Goal: Book appointment/travel/reservation

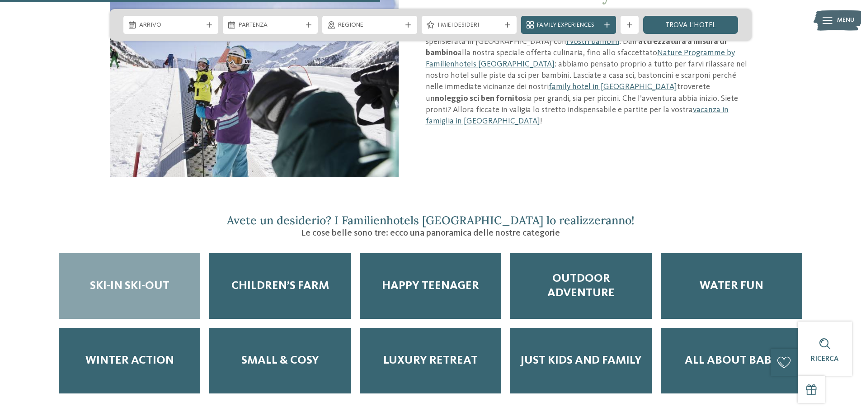
scroll to position [1084, 0]
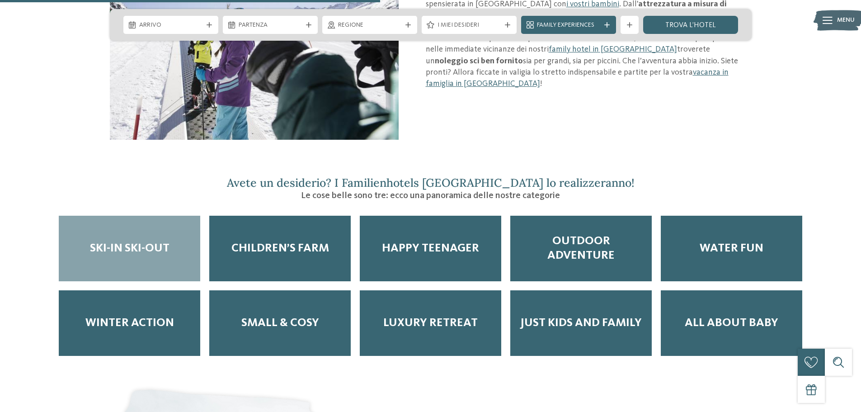
click at [123, 241] on span "Ski-in ski-out" at bounding box center [130, 248] width 80 height 14
click at [142, 241] on span "Ski-in ski-out" at bounding box center [130, 248] width 80 height 14
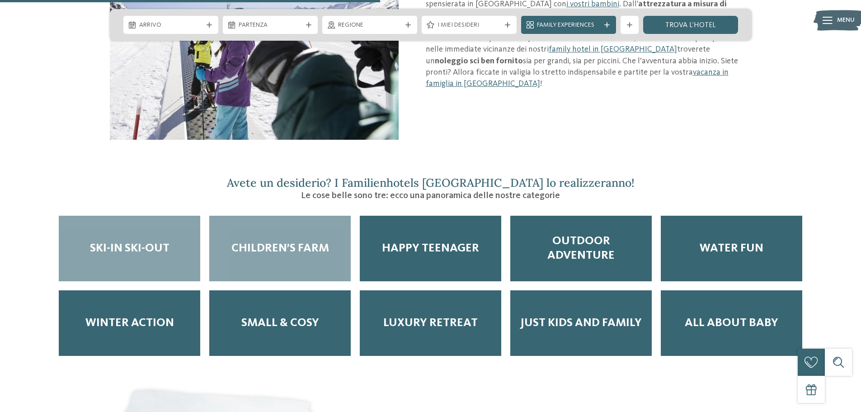
click at [295, 241] on span "Children’s Farm" at bounding box center [280, 248] width 98 height 14
click at [145, 241] on span "Ski-in ski-out" at bounding box center [130, 248] width 80 height 14
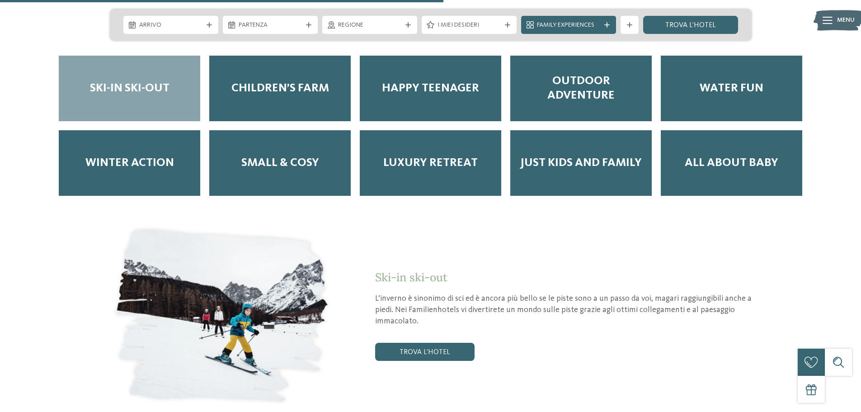
scroll to position [1265, 0]
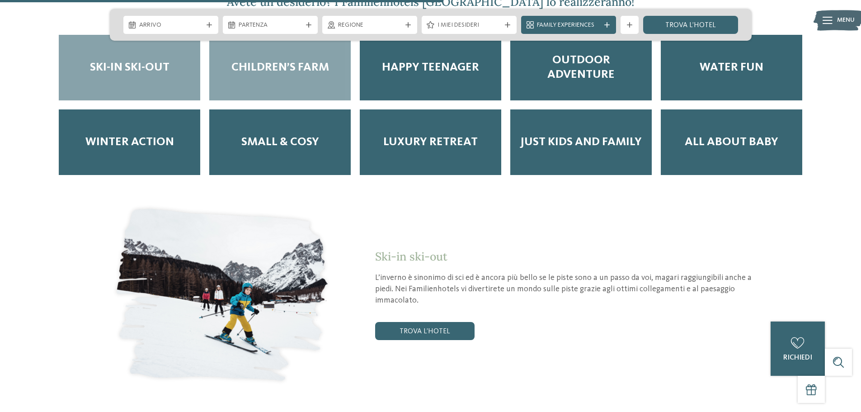
click at [290, 66] on div "Children’s Farm" at bounding box center [279, 68] width 141 height 66
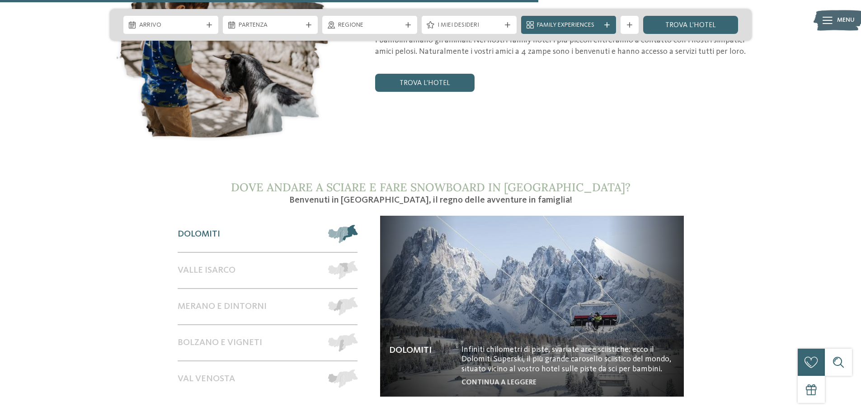
scroll to position [1536, 0]
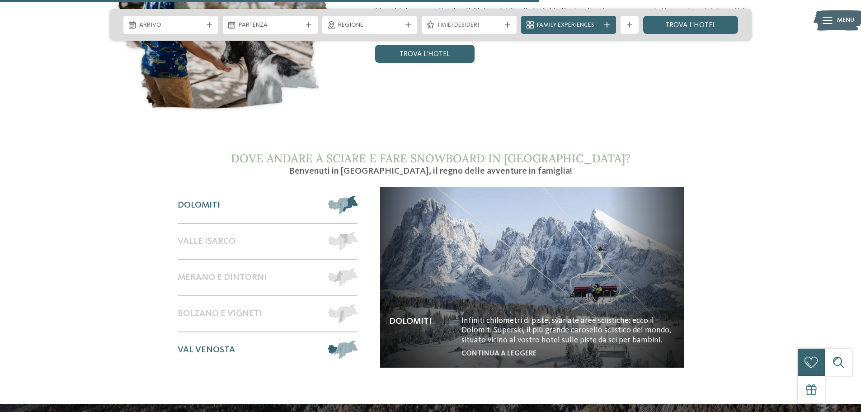
click at [260, 337] on div "Val Venosta" at bounding box center [249, 349] width 142 height 35
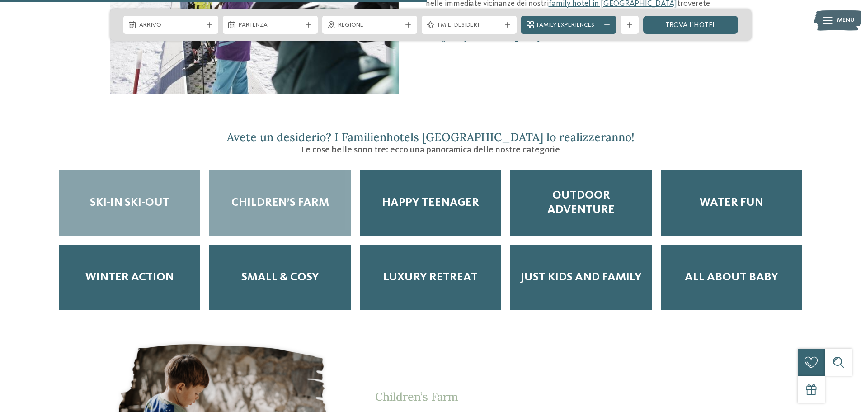
scroll to position [1130, 0]
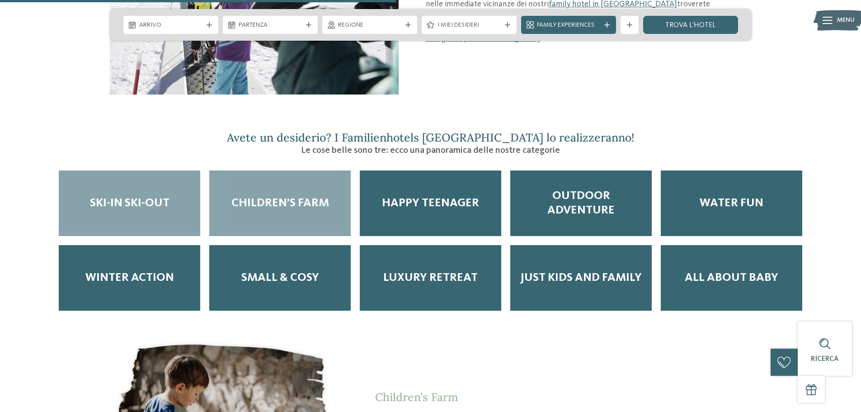
click at [120, 196] on span "Ski-in ski-out" at bounding box center [130, 203] width 80 height 14
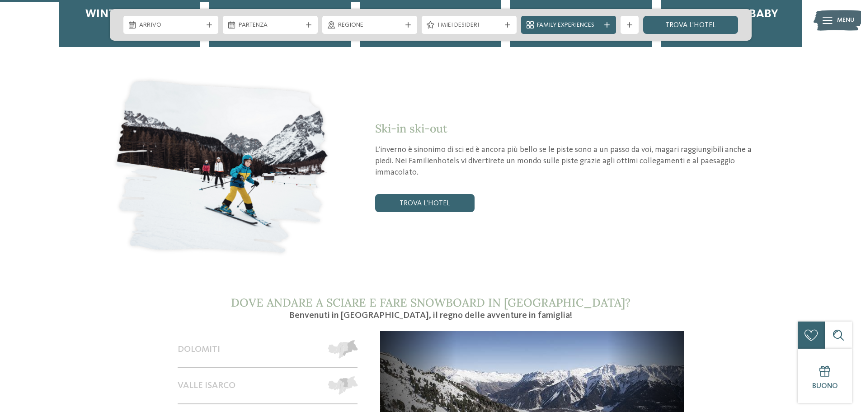
scroll to position [1401, 0]
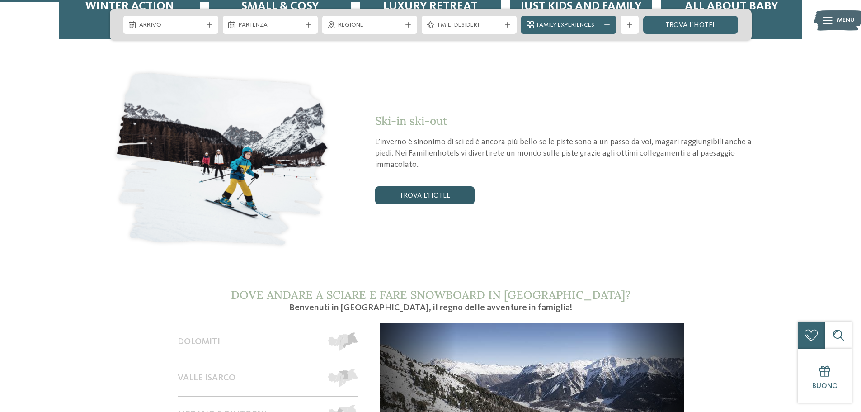
click at [409, 186] on link "trova l’hotel" at bounding box center [424, 195] width 99 height 18
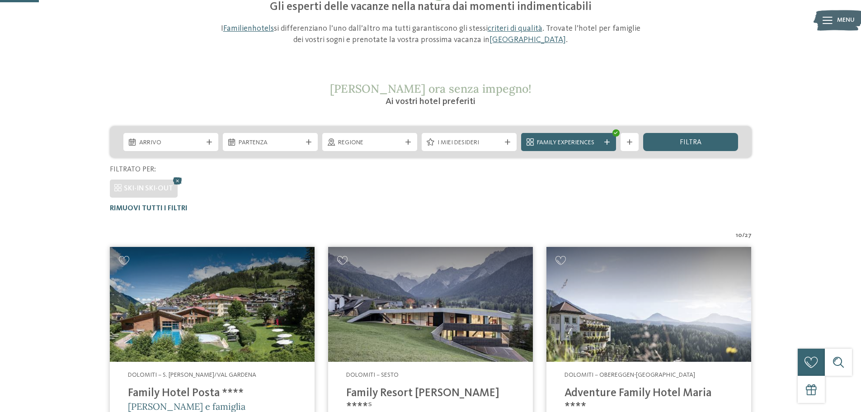
scroll to position [70, 0]
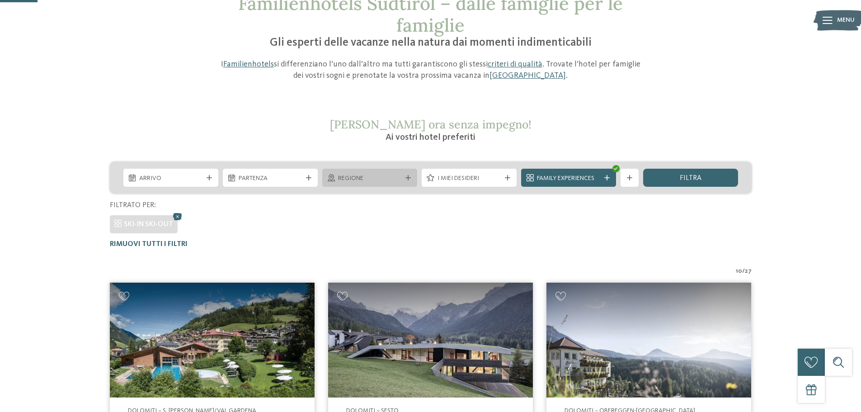
click at [350, 183] on div "Regione" at bounding box center [369, 178] width 95 height 18
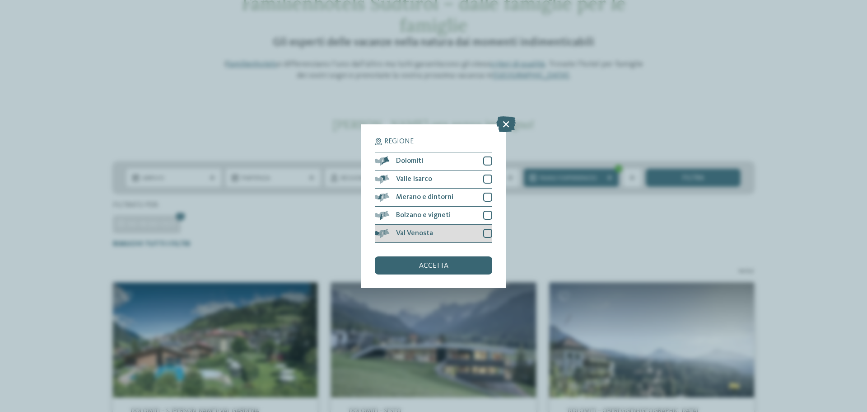
click at [437, 230] on div "Val Venosta" at bounding box center [433, 234] width 117 height 18
click at [431, 265] on span "accetta" at bounding box center [433, 265] width 29 height 7
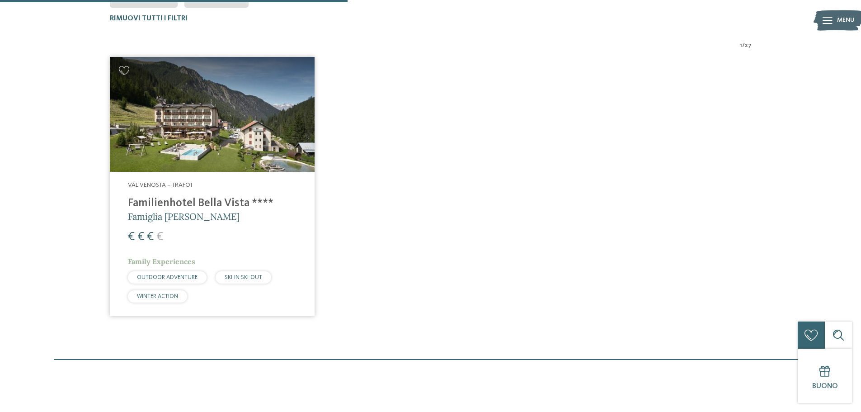
scroll to position [296, 0]
click at [200, 202] on h4 "Familienhotel Bella Vista ****" at bounding box center [212, 203] width 169 height 14
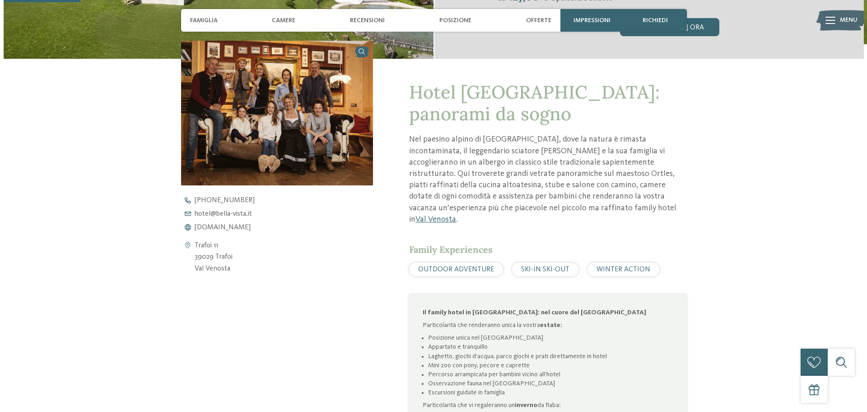
scroll to position [316, 0]
